Goal: Transaction & Acquisition: Register for event/course

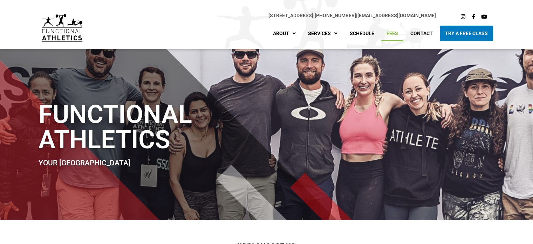
click at [391, 32] on link "Fees" at bounding box center [393, 33] width 22 height 15
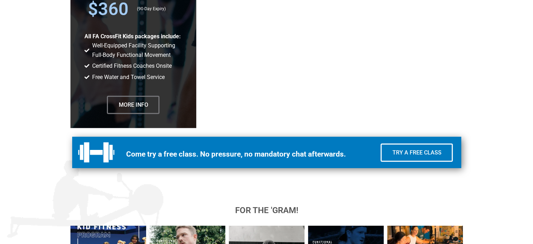
scroll to position [1824, 0]
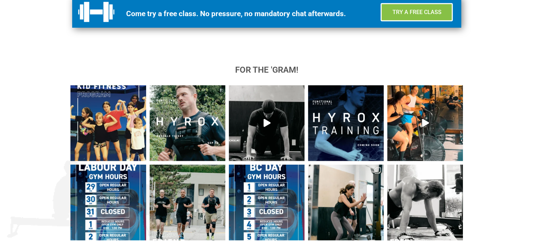
click at [426, 6] on link "Try a Free Class" at bounding box center [417, 12] width 72 height 18
